Goal: Information Seeking & Learning: Learn about a topic

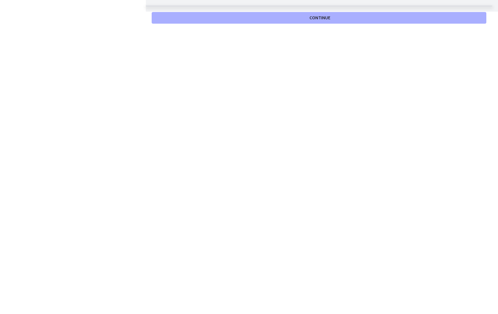
click at [334, 19] on button "Continue" at bounding box center [319, 18] width 334 height 12
click at [323, 20] on span "Continue" at bounding box center [319, 18] width 21 height 6
